Goal: Task Accomplishment & Management: Use online tool/utility

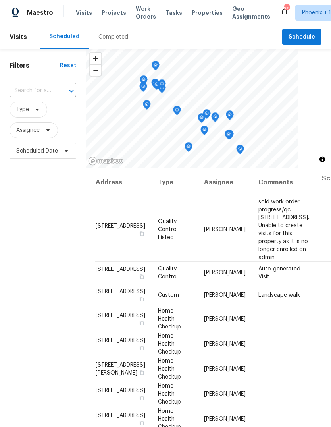
click at [43, 93] on input "text" at bounding box center [32, 91] width 44 height 12
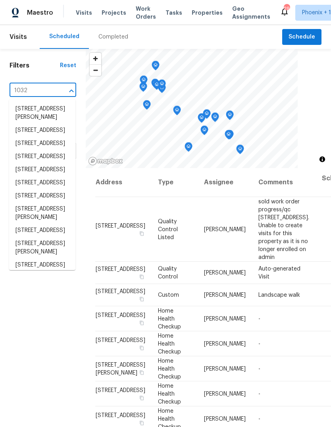
type input "10320"
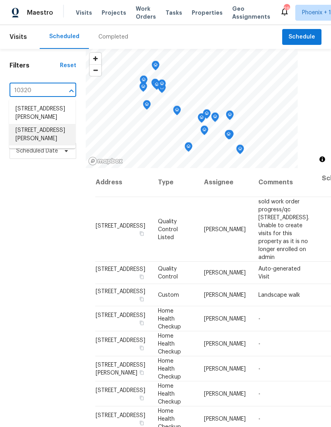
click at [57, 141] on li "10320 W Cashman Dr, Peoria, AZ 85383" at bounding box center [42, 134] width 66 height 21
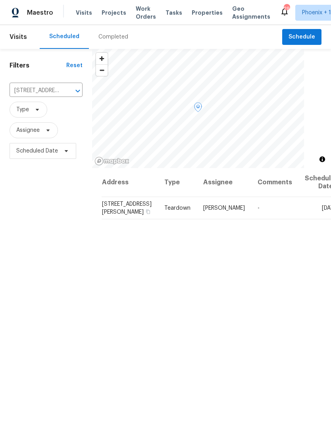
click at [0, 0] on icon at bounding box center [0, 0] width 0 height 0
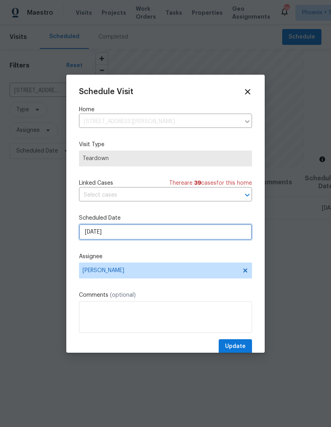
click at [134, 232] on input "9/25/2025" at bounding box center [165, 232] width 173 height 16
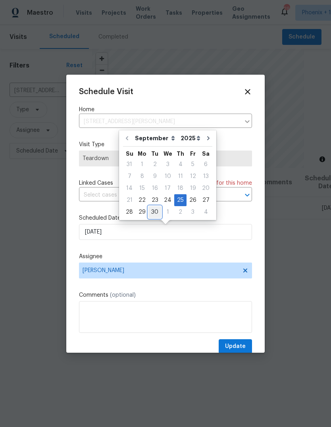
click at [154, 213] on div "30" at bounding box center [155, 212] width 13 height 11
type input "9/30/2025"
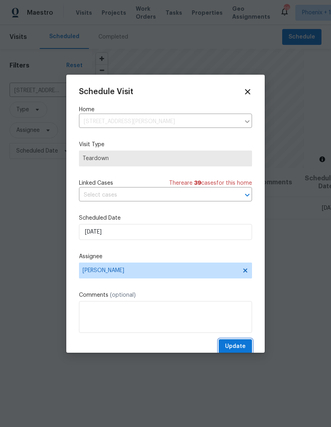
click at [239, 346] on span "Update" at bounding box center [235, 347] width 21 height 10
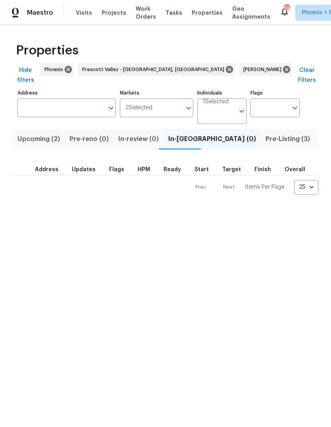
click at [266, 133] on span "Pre-Listing (3)" at bounding box center [288, 138] width 44 height 11
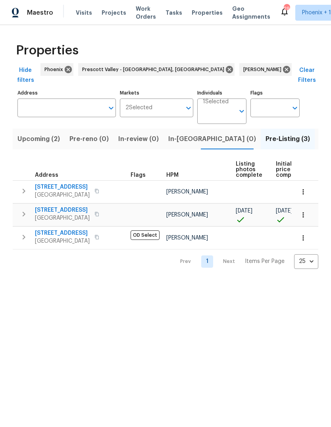
click at [41, 133] on span "Upcoming (2)" at bounding box center [38, 138] width 42 height 11
